Goal: Information Seeking & Learning: Check status

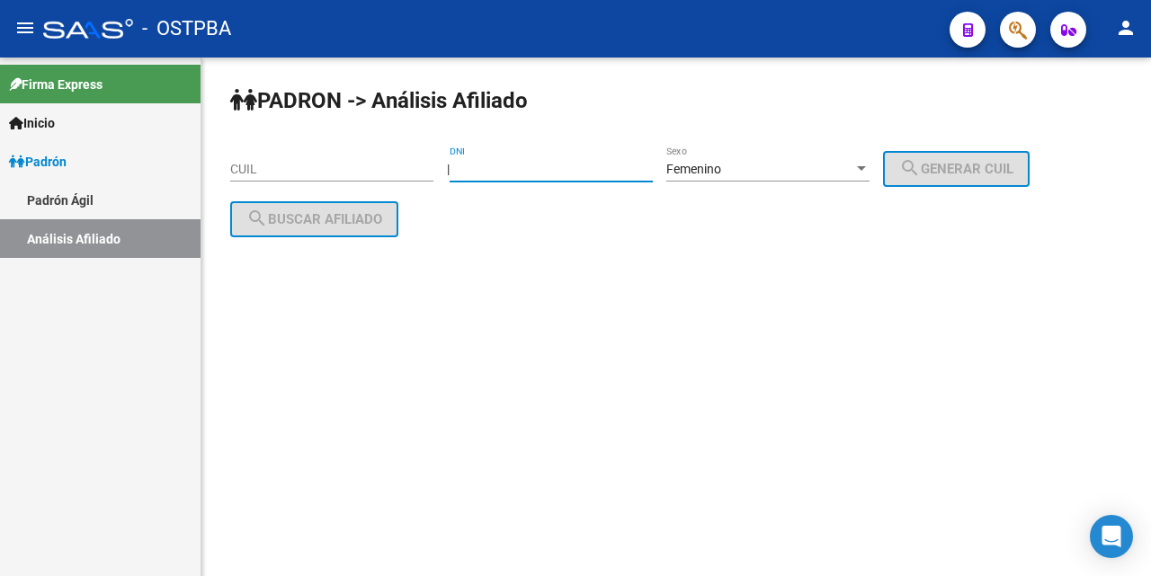
click at [504, 168] on input "DNI" at bounding box center [550, 169] width 203 height 15
type input "44612302"
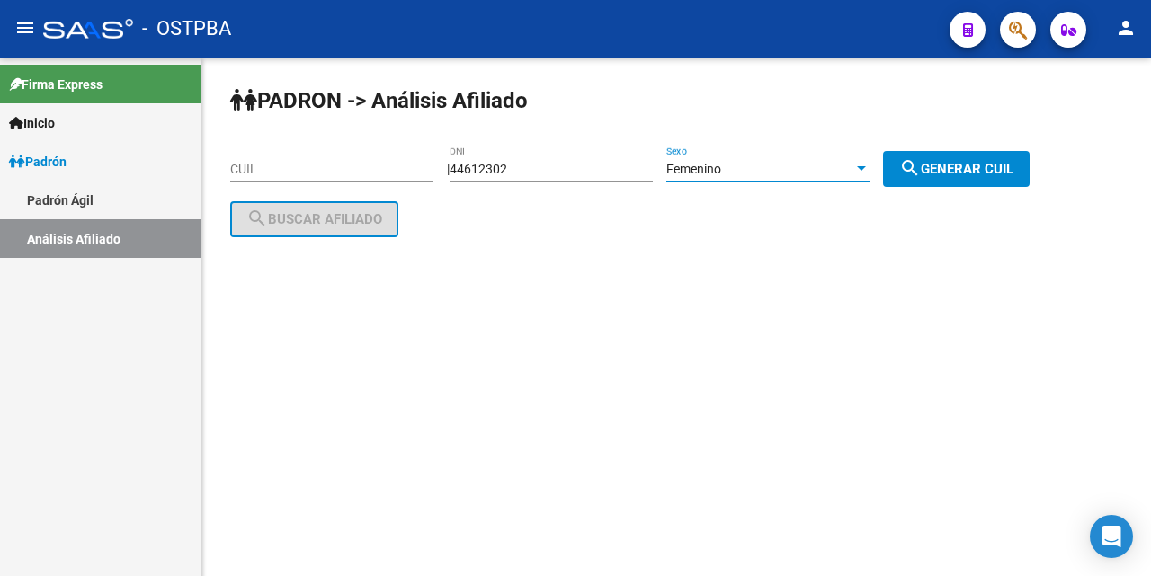
click at [866, 170] on div at bounding box center [861, 168] width 9 height 4
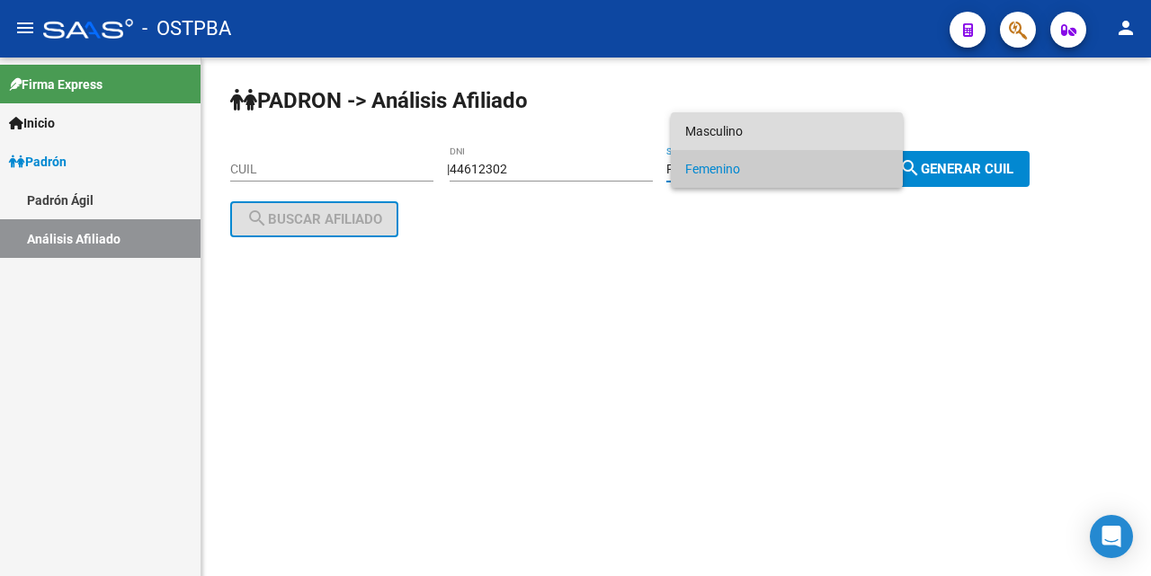
drag, startPoint x: 859, startPoint y: 129, endPoint x: 902, endPoint y: 171, distance: 59.1
click at [860, 127] on span "Masculino" at bounding box center [786, 131] width 203 height 38
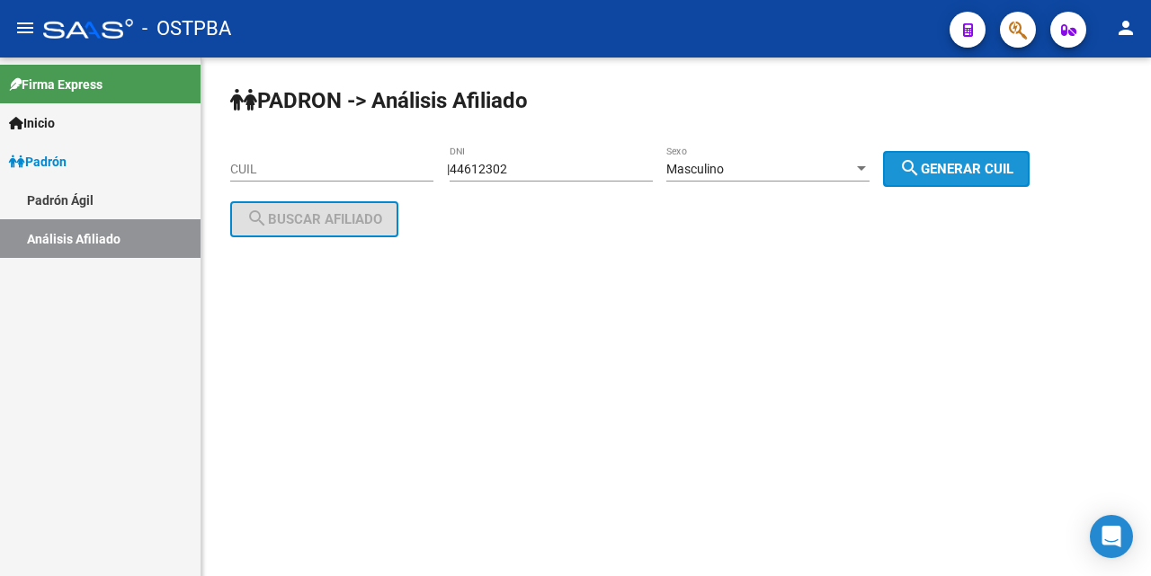
drag, startPoint x: 1002, startPoint y: 159, endPoint x: 164, endPoint y: 345, distance: 859.0
click at [997, 161] on span "search Generar CUIL" at bounding box center [956, 169] width 114 height 16
type input "20-44612302-6"
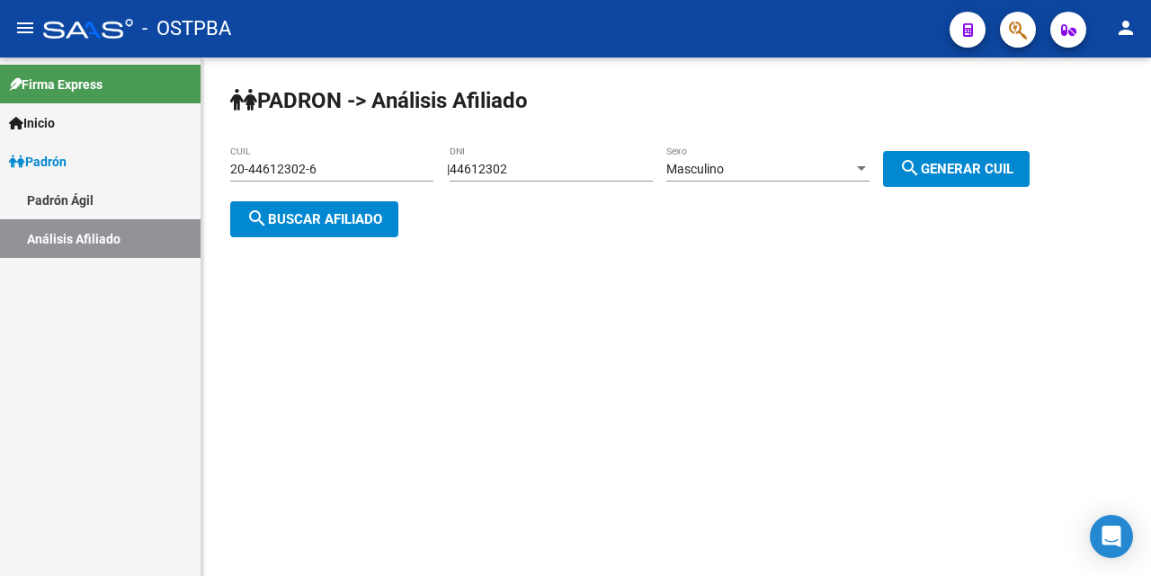
click at [354, 213] on span "search Buscar afiliado" at bounding box center [314, 219] width 136 height 16
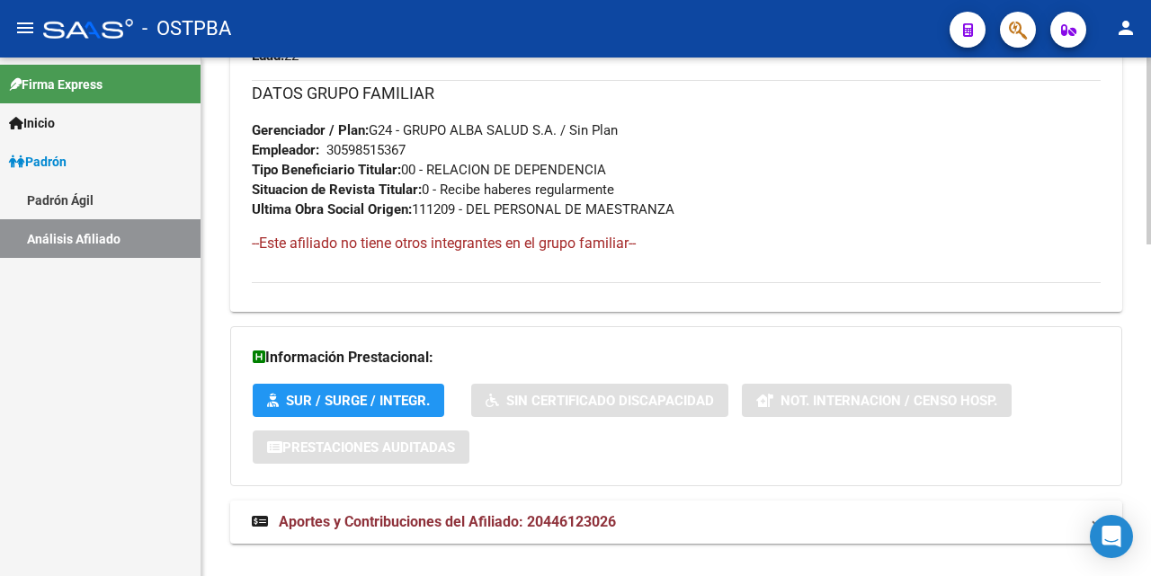
scroll to position [899, 0]
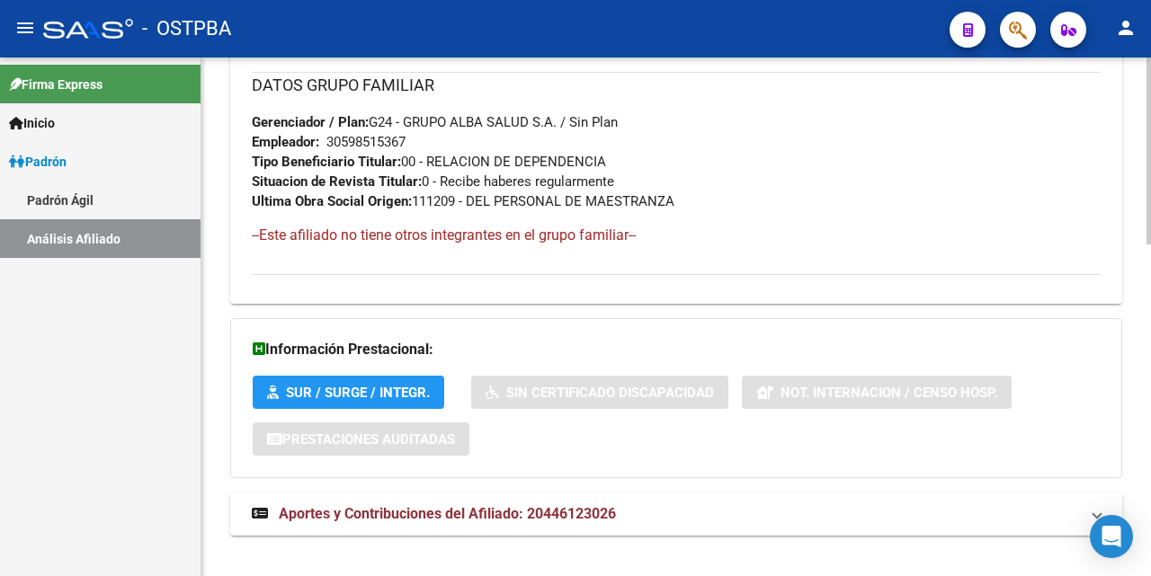
click at [577, 511] on span "Aportes y Contribuciones del Afiliado: 20446123026" at bounding box center [447, 513] width 337 height 17
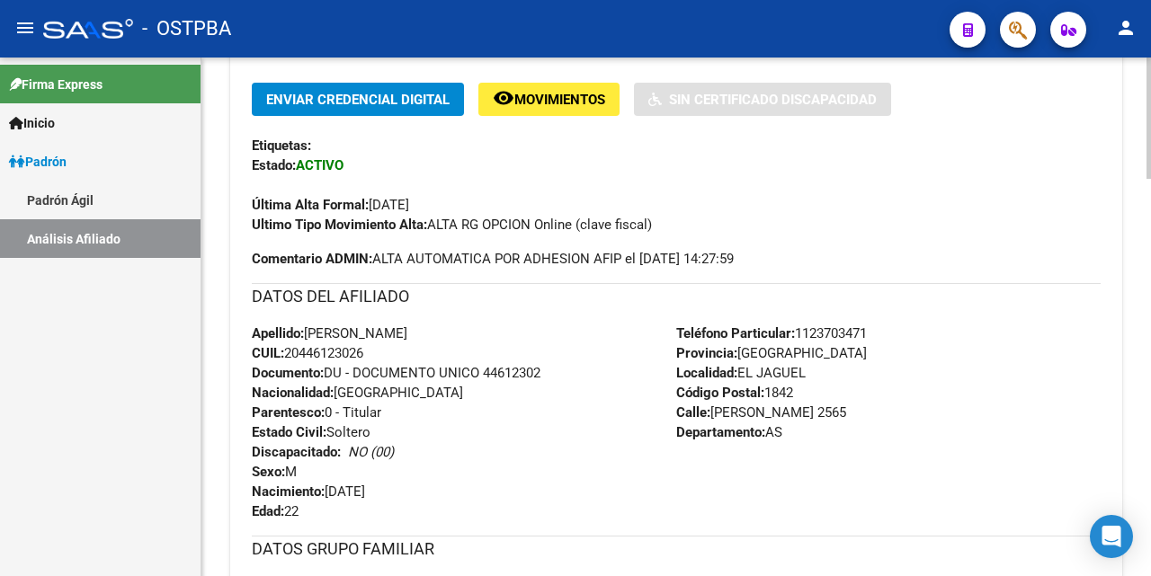
scroll to position [629, 0]
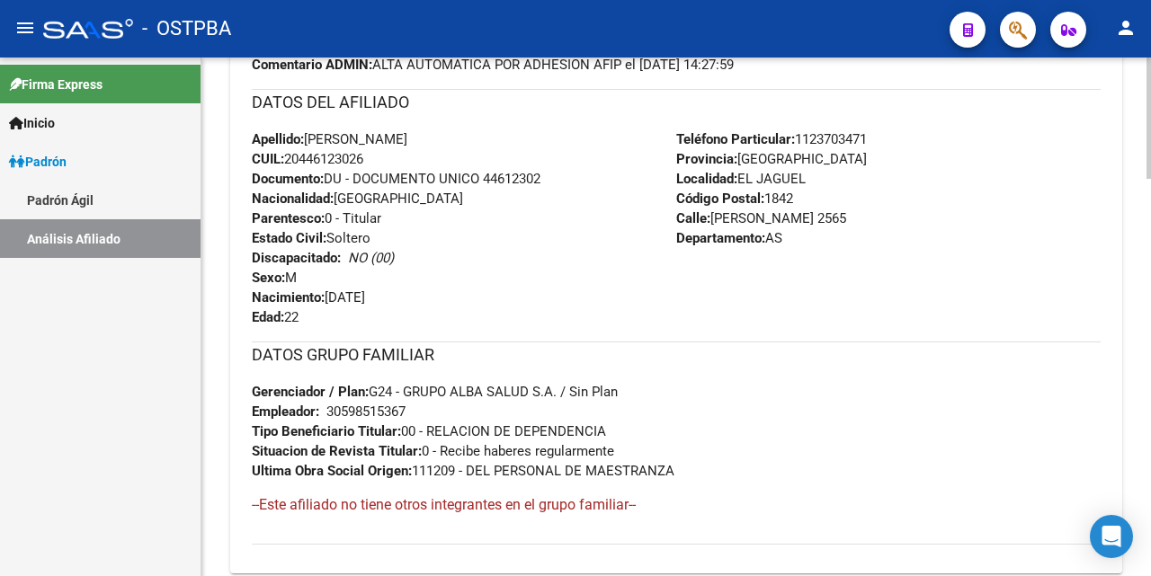
drag, startPoint x: 385, startPoint y: 155, endPoint x: 317, endPoint y: 125, distance: 73.7
click at [288, 156] on div "Apellido: [PERSON_NAME] CUIL: 20446123026 Documento: DU - DOCUMENTO UNICO 44612…" at bounding box center [464, 228] width 424 height 198
copy span "20446123026"
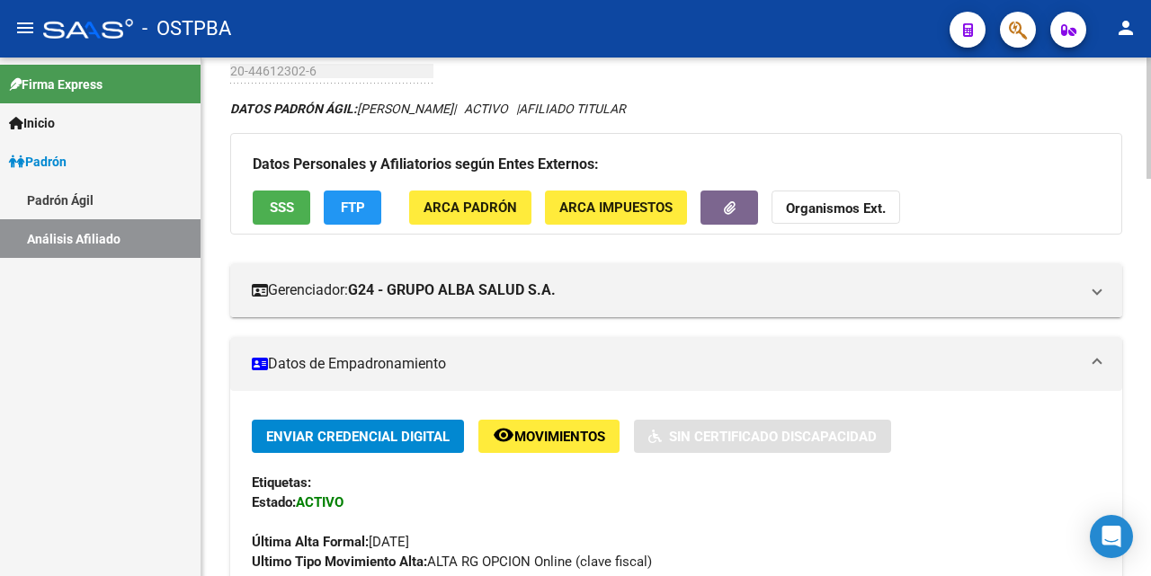
scroll to position [0, 0]
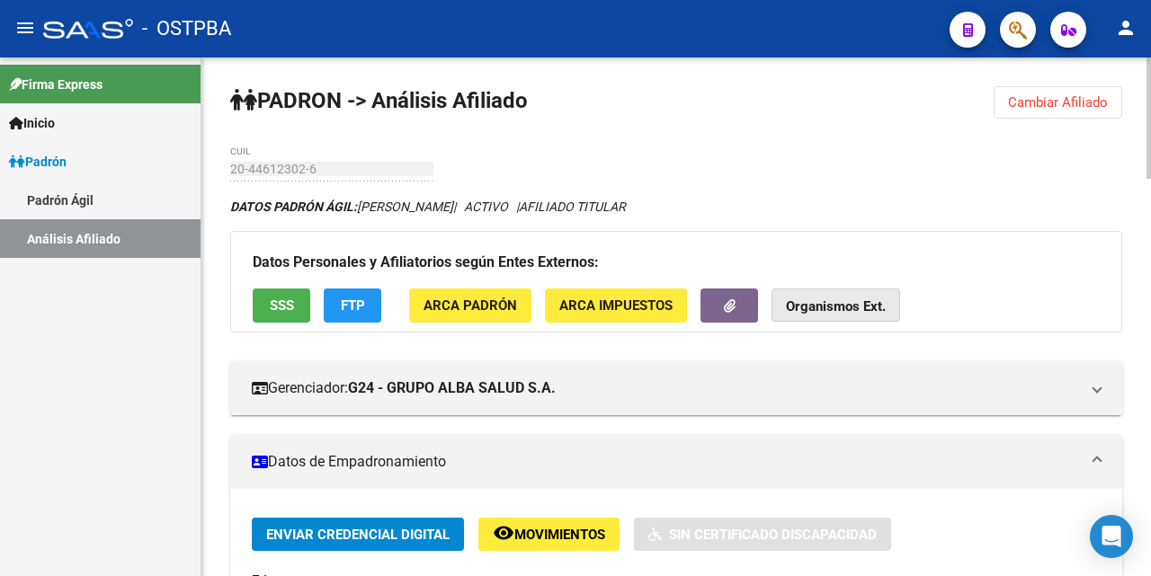
click at [857, 307] on strong "Organismos Ext." at bounding box center [836, 307] width 100 height 16
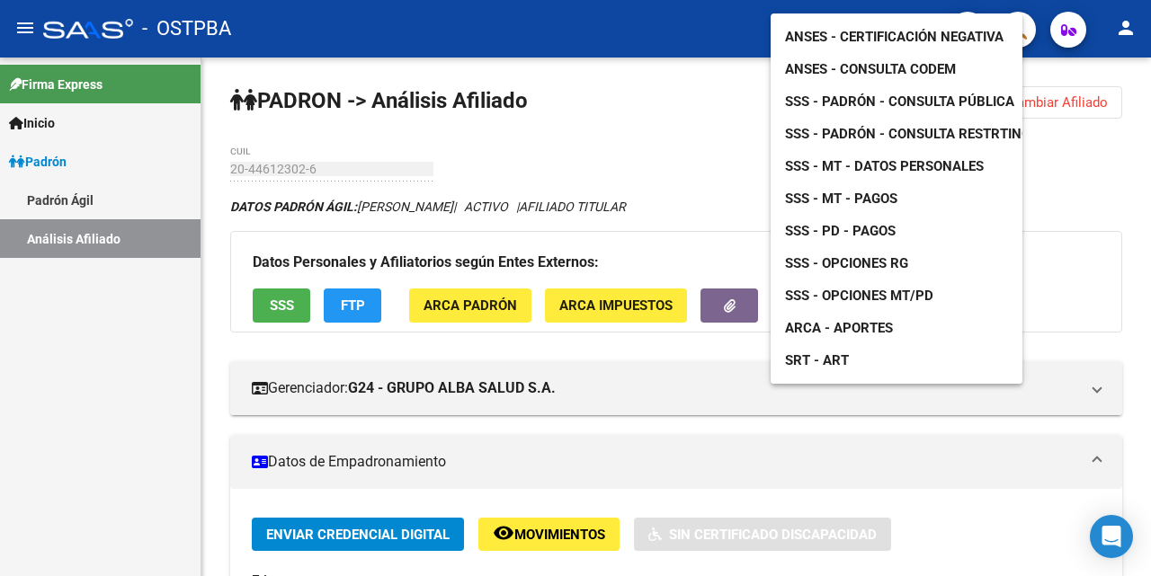
click at [894, 61] on span "ANSES - Consulta CODEM" at bounding box center [870, 69] width 171 height 16
